Goal: Task Accomplishment & Management: Complete application form

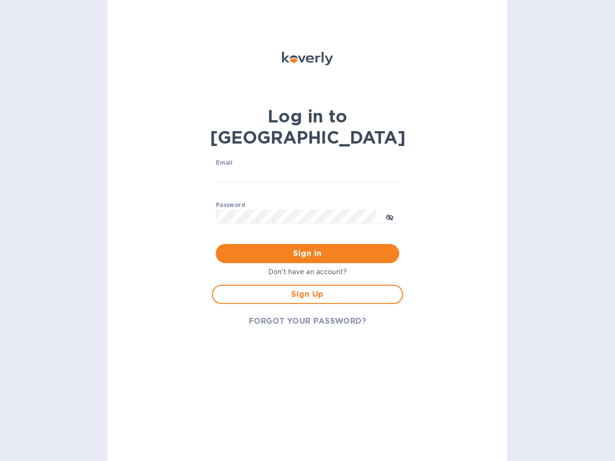
click at [308, 248] on span "Sign in" at bounding box center [308, 254] width 168 height 12
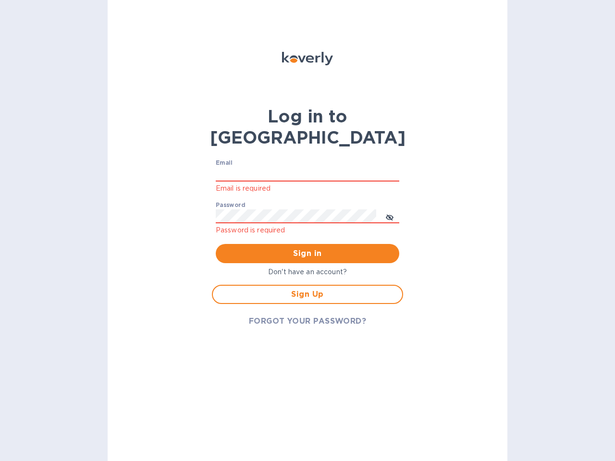
click at [308, 167] on input "Email" at bounding box center [308, 174] width 184 height 14
click at [390, 214] on icon "toggle password visibility" at bounding box center [390, 218] width 8 height 8
click at [308, 248] on span "Sign in" at bounding box center [308, 254] width 168 height 12
click at [308, 289] on span "Sign Up" at bounding box center [308, 295] width 174 height 12
